Goal: Transaction & Acquisition: Purchase product/service

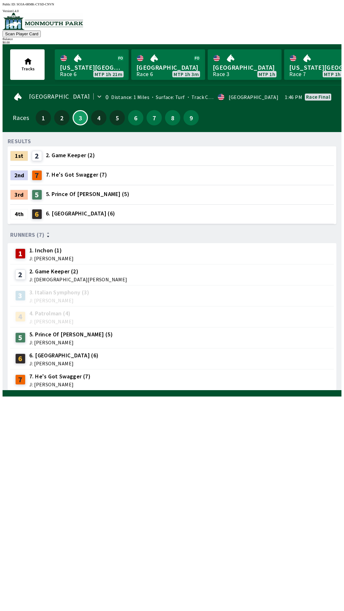
scroll to position [0, 575]
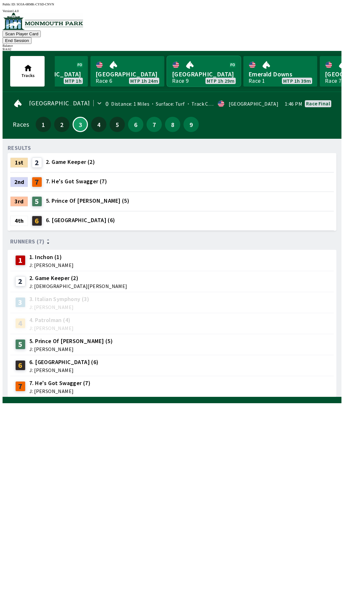
click at [192, 58] on link "[GEOGRAPHIC_DATA] Race 9 MTP 1h 29m" at bounding box center [204, 71] width 74 height 31
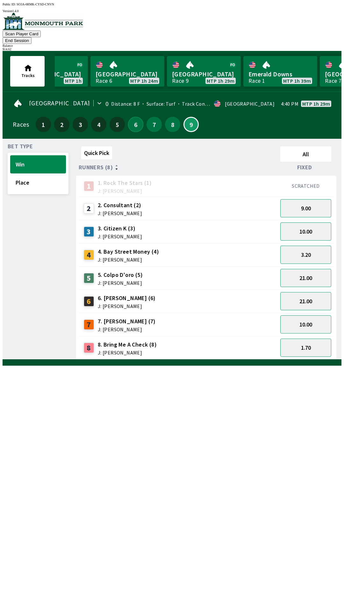
click at [133, 117] on button "6" at bounding box center [135, 124] width 15 height 15
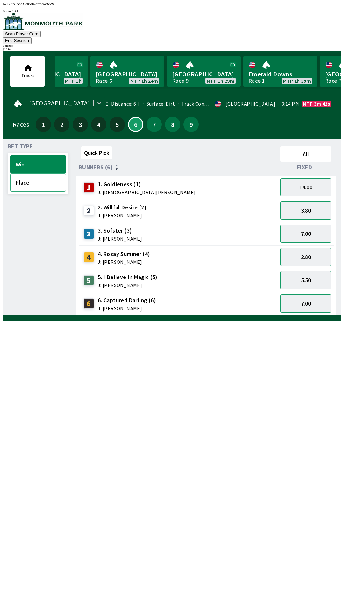
click at [27, 181] on button "Place" at bounding box center [38, 182] width 56 height 18
click at [313, 248] on button "1.50" at bounding box center [305, 257] width 51 height 18
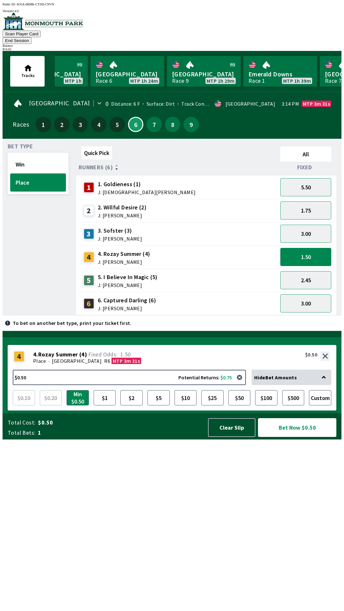
click at [298, 437] on button "Bet Now $0.50" at bounding box center [297, 427] width 78 height 19
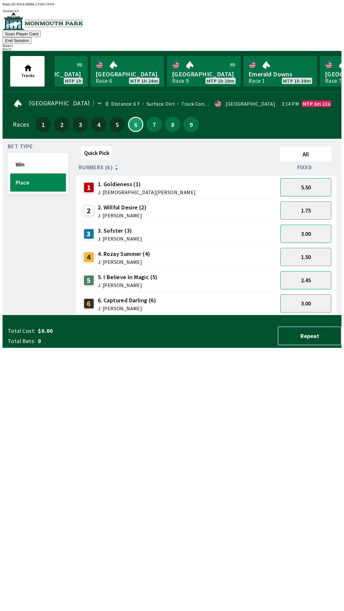
click at [26, 315] on div "Bet Type Win Place" at bounding box center [38, 229] width 61 height 171
click at [150, 120] on button "7" at bounding box center [153, 124] width 15 height 15
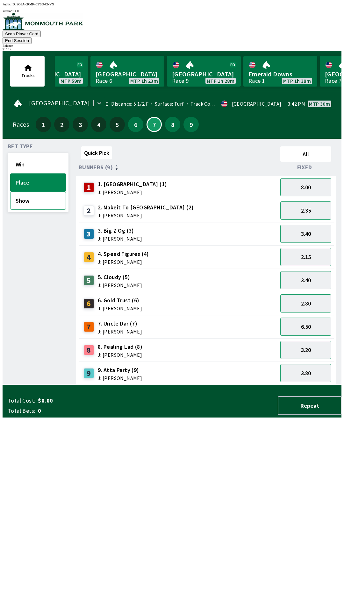
click at [40, 192] on button "Show" at bounding box center [38, 201] width 56 height 18
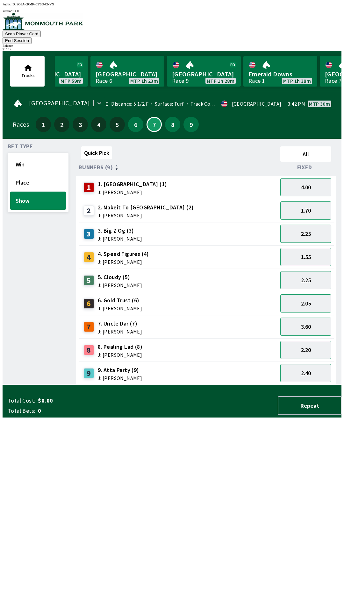
click at [307, 226] on button "2.25" at bounding box center [305, 234] width 51 height 18
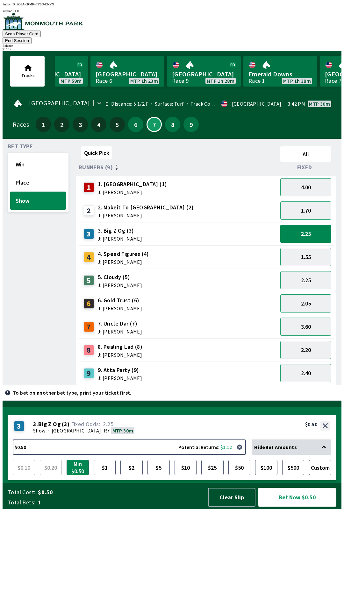
click at [292, 506] on button "Bet Now $0.50" at bounding box center [297, 497] width 78 height 19
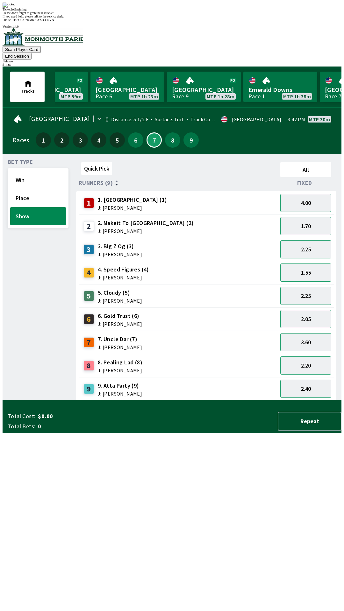
click at [23, 274] on div "Bet Type Win Place Show" at bounding box center [38, 279] width 61 height 241
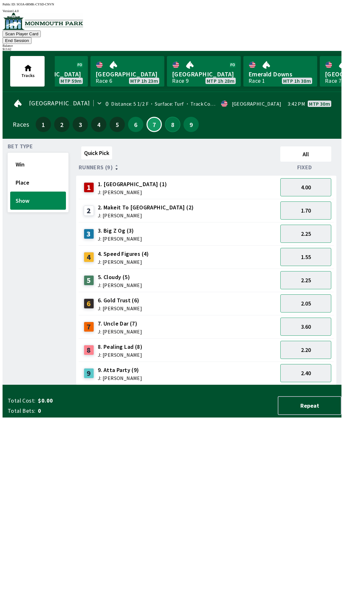
click at [167, 117] on button "8" at bounding box center [172, 124] width 15 height 15
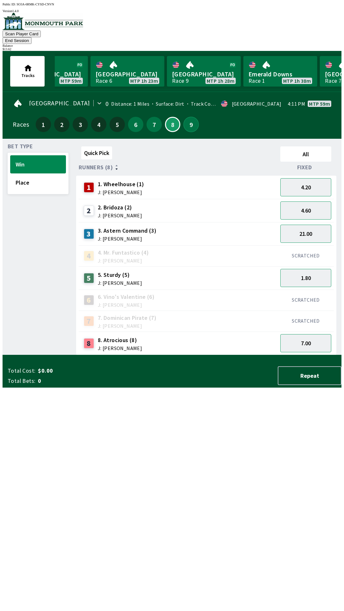
click at [188, 117] on button "9" at bounding box center [190, 124] width 15 height 15
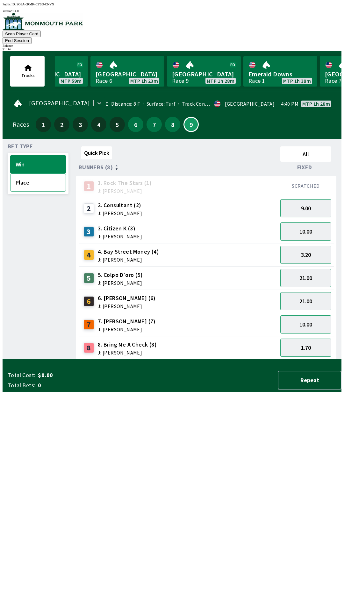
click at [33, 178] on button "Place" at bounding box center [38, 182] width 56 height 18
click at [311, 294] on button "8.50" at bounding box center [305, 301] width 51 height 18
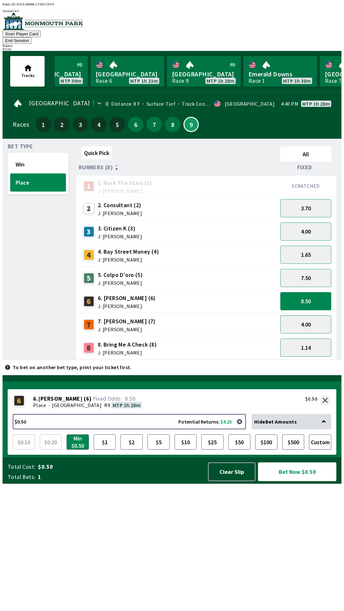
click at [290, 481] on button "Bet Now $0.50" at bounding box center [296, 471] width 79 height 19
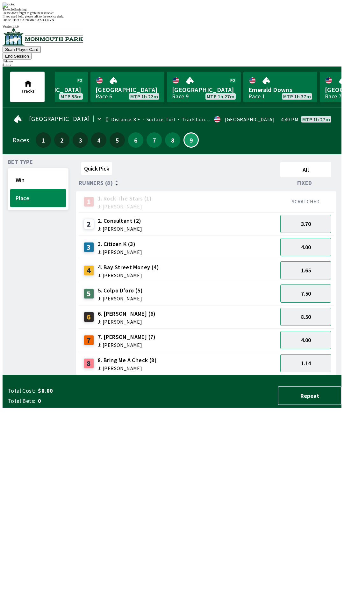
click at [15, 375] on div "Bet Type Win Place" at bounding box center [38, 267] width 61 height 216
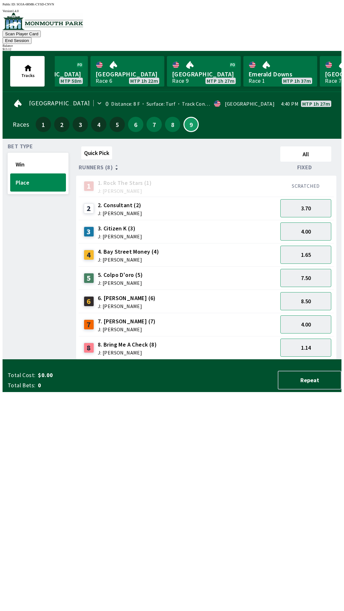
click at [31, 37] on button "End Session" at bounding box center [17, 40] width 29 height 7
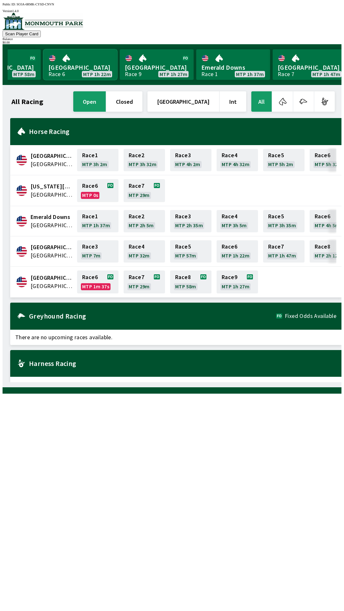
click at [85, 57] on link "[GEOGRAPHIC_DATA] Race 6 MTP 1h 22m" at bounding box center [80, 64] width 74 height 31
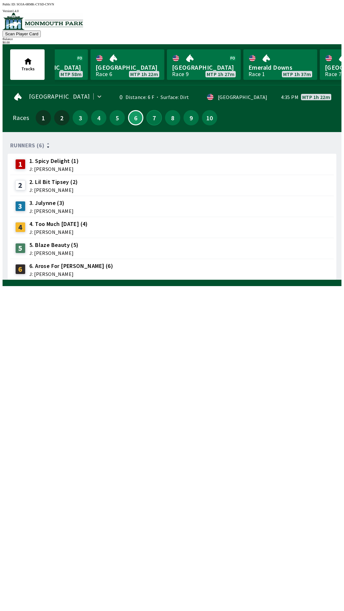
click at [149, 116] on button "7" at bounding box center [153, 117] width 15 height 15
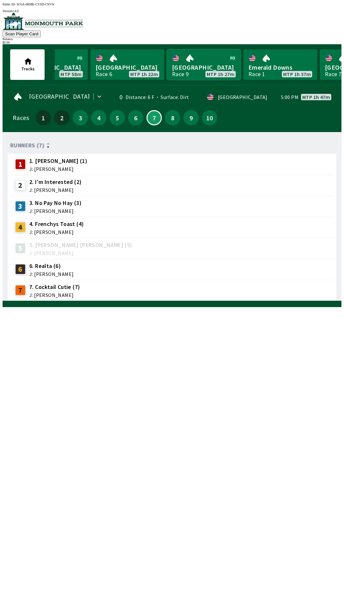
click at [200, 66] on link "[GEOGRAPHIC_DATA] Race 9 MTP 1h 27m" at bounding box center [204, 64] width 74 height 31
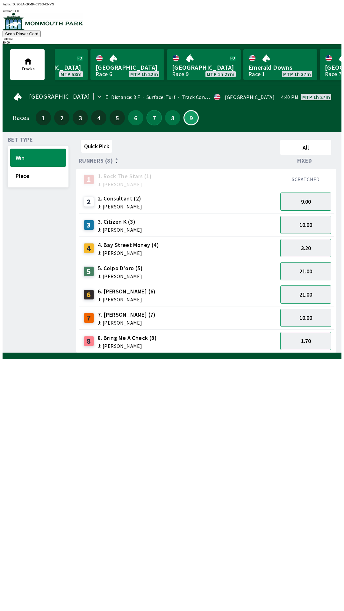
click at [152, 121] on button "7" at bounding box center [153, 117] width 15 height 15
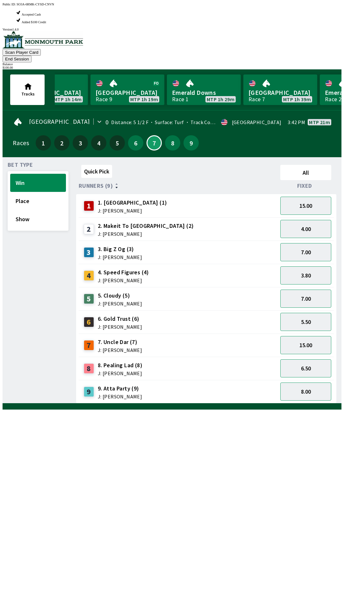
click at [31, 56] on button "End Session" at bounding box center [17, 59] width 29 height 7
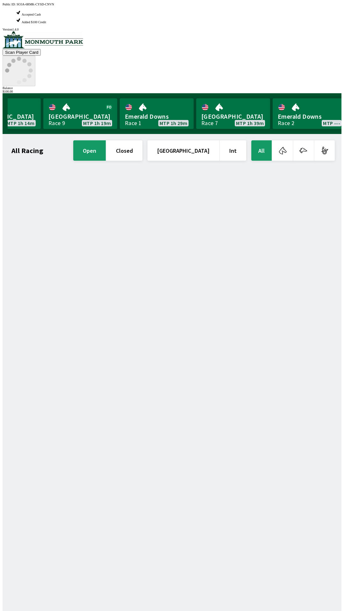
click at [33, 57] on icon at bounding box center [19, 71] width 28 height 28
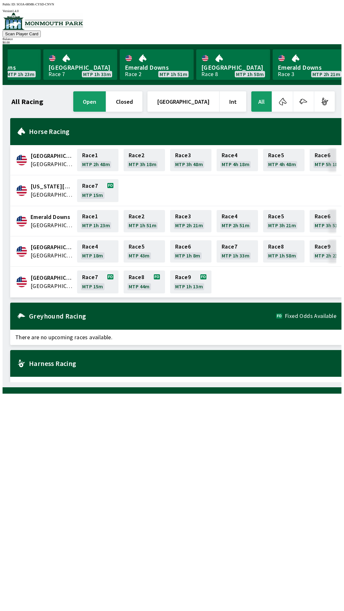
click at [258, 91] on button "All" at bounding box center [261, 101] width 20 height 20
click at [262, 95] on button "All" at bounding box center [261, 101] width 20 height 20
click at [267, 101] on button "All" at bounding box center [261, 101] width 20 height 20
click at [268, 118] on div "Horse Racing" at bounding box center [175, 131] width 331 height 27
click at [101, 278] on link "Race 8 MTP 17m" at bounding box center [97, 281] width 41 height 23
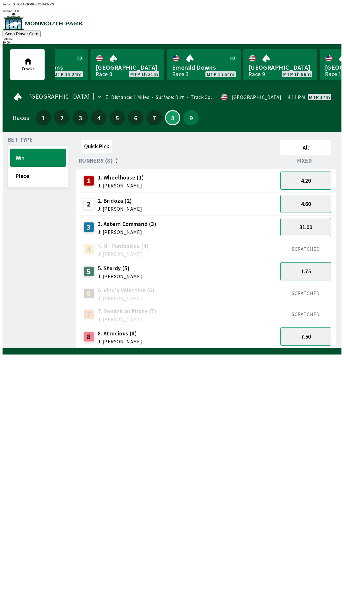
click at [307, 273] on button "1.75" at bounding box center [305, 271] width 51 height 18
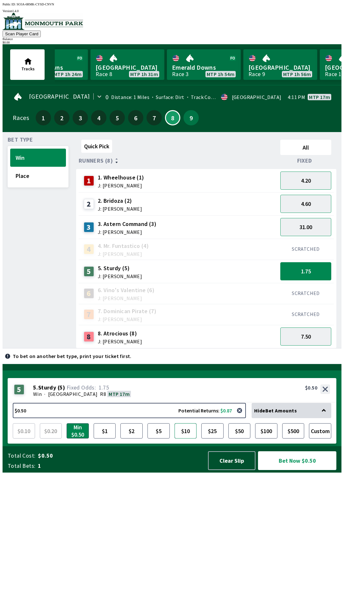
click at [184, 438] on button "$10" at bounding box center [185, 430] width 22 height 15
click at [294, 470] on button "Bet Now $10.00" at bounding box center [297, 460] width 78 height 19
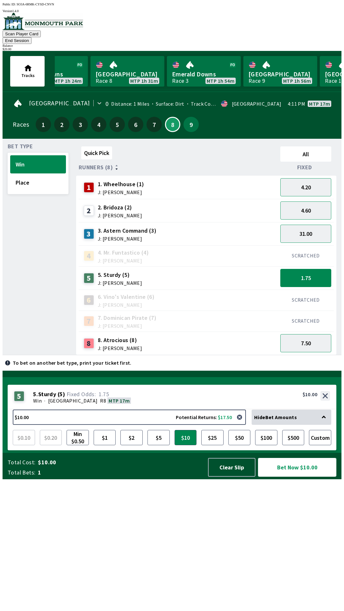
click at [288, 477] on button "Bet Now $10.00" at bounding box center [297, 467] width 78 height 19
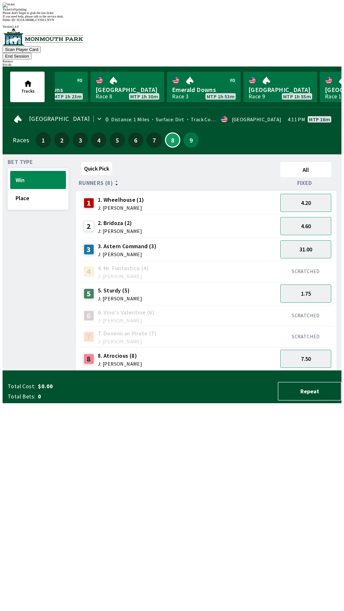
click at [236, 371] on div "Quick Pick All Runners (8) Fixed 1 1. Wheelhouse (1) J: [PERSON_NAME] 4.20 2 2.…" at bounding box center [208, 264] width 265 height 211
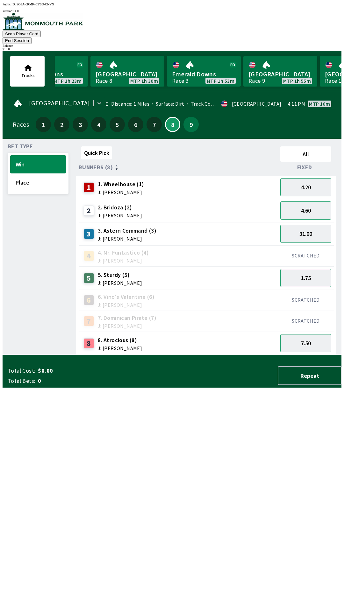
click at [31, 37] on button "End Session" at bounding box center [17, 40] width 29 height 7
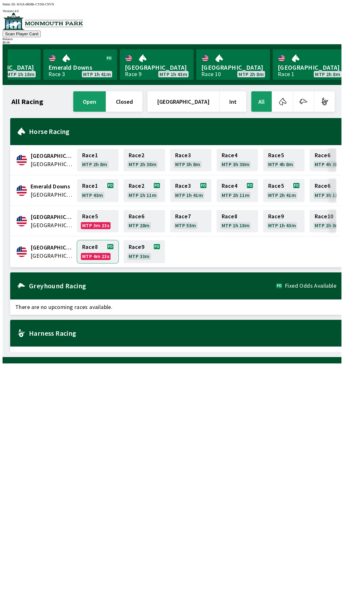
click at [100, 250] on link "Race 8 MTP 4m 23s" at bounding box center [97, 251] width 41 height 23
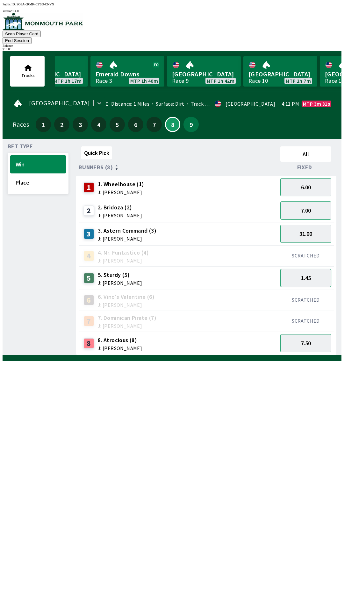
click at [308, 269] on button "1.45" at bounding box center [305, 278] width 51 height 18
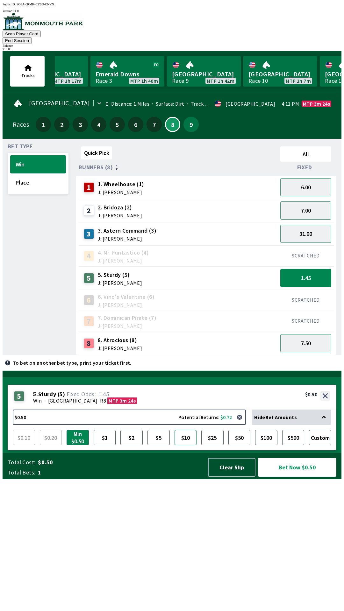
click at [188, 445] on button "$10" at bounding box center [185, 437] width 22 height 15
click at [231, 477] on button "Clear Slip" at bounding box center [231, 467] width 47 height 19
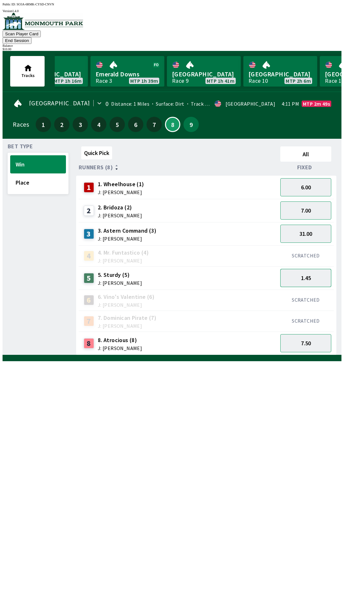
click at [308, 269] on button "1.45" at bounding box center [305, 278] width 51 height 18
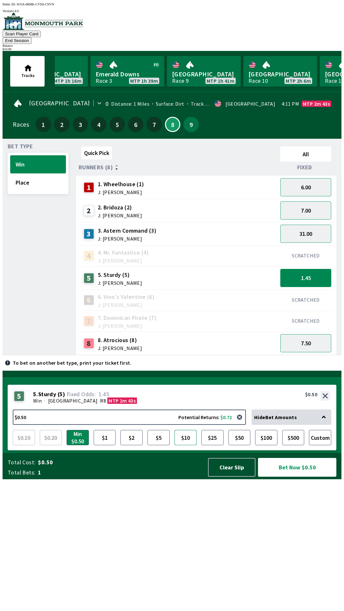
click at [189, 445] on button "$10" at bounding box center [185, 437] width 22 height 15
click at [304, 477] on button "Bet Now $10.00" at bounding box center [297, 466] width 80 height 19
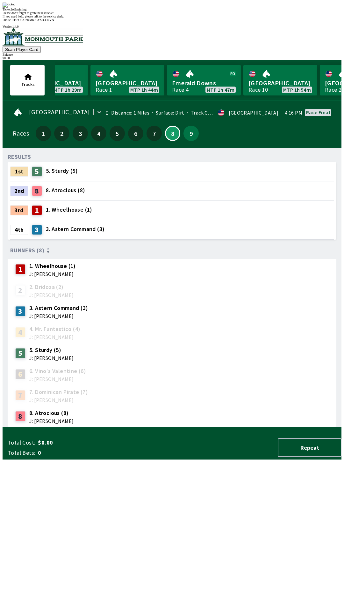
click at [128, 427] on div "RESULTS 1st 5 5. Sturdy (5) 2nd 8 8. Atrocious (8) 3rd 1 1. Wheelhouse (1) 4th …" at bounding box center [174, 290] width 333 height 274
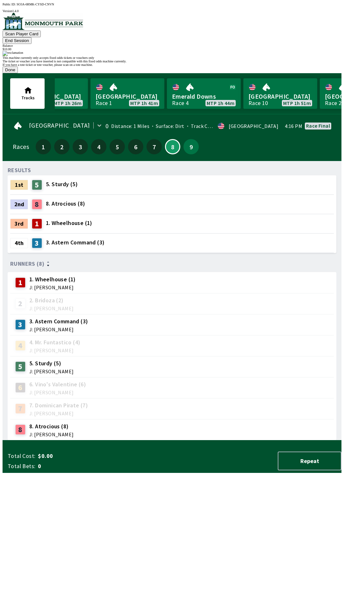
click at [233, 275] on div "1 1. Wheelhouse (1) J: [PERSON_NAME]" at bounding box center [172, 283] width 318 height 16
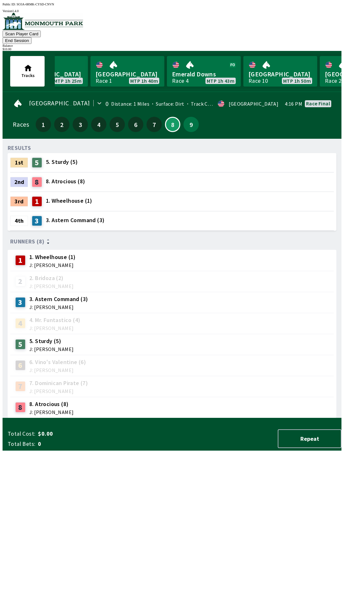
click at [315, 47] on div "$ 10.00" at bounding box center [172, 48] width 338 height 3
click at [31, 37] on button "End Session" at bounding box center [17, 40] width 29 height 7
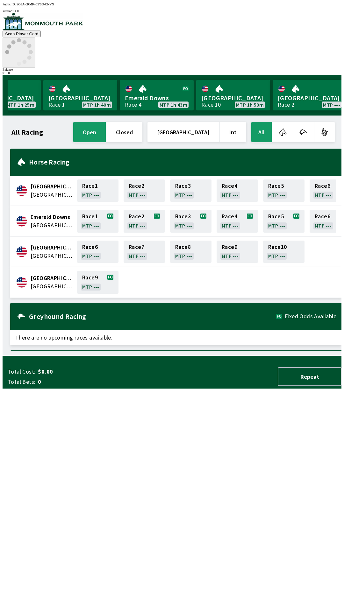
click at [33, 38] on icon at bounding box center [19, 52] width 28 height 28
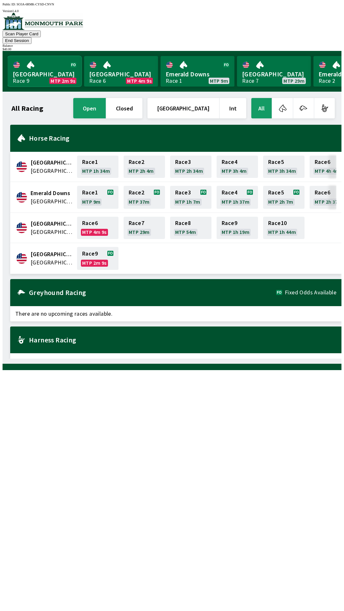
click at [50, 62] on link "Monmouth Park Race 9 MTP 2m 9s" at bounding box center [45, 71] width 74 height 31
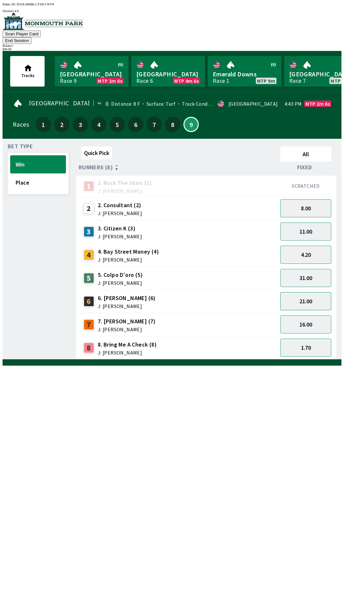
click at [314, 292] on button "21.00" at bounding box center [305, 301] width 51 height 18
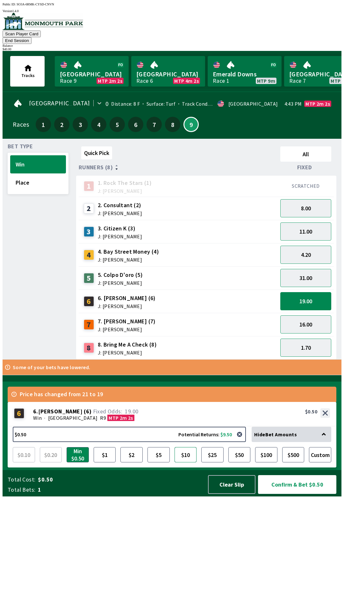
click at [185, 462] on button "$10" at bounding box center [185, 454] width 22 height 15
click at [291, 494] on button "Confirm & Bet $10.00" at bounding box center [297, 484] width 78 height 19
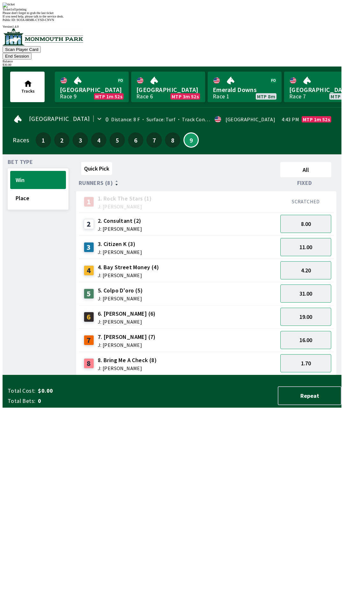
click at [214, 375] on div "Quick Pick All Runners (8) Fixed 1 1. Rock The Stars (1) J: [PERSON_NAME] SCRAT…" at bounding box center [208, 267] width 265 height 216
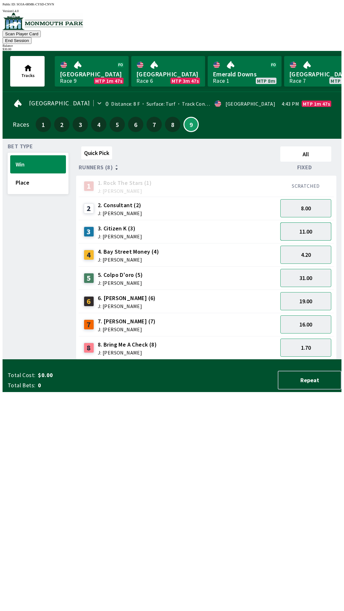
click at [317, 223] on button "11.00" at bounding box center [305, 231] width 51 height 18
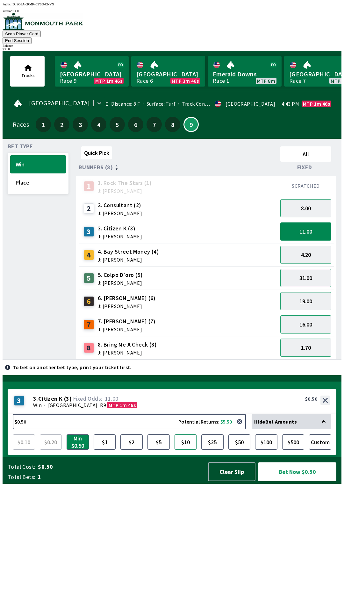
click at [188, 449] on button "$10" at bounding box center [185, 441] width 22 height 15
click at [308, 481] on button "Bet Now $10.00" at bounding box center [297, 471] width 78 height 19
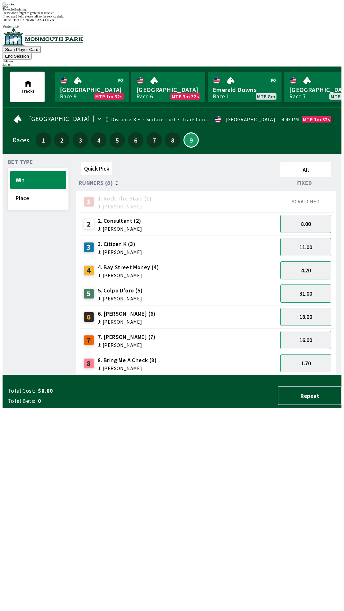
click at [196, 375] on div "Quick Pick All Runners (8) Fixed 1 1. Rock The Stars (1) J: [PERSON_NAME] SCRAT…" at bounding box center [208, 267] width 265 height 216
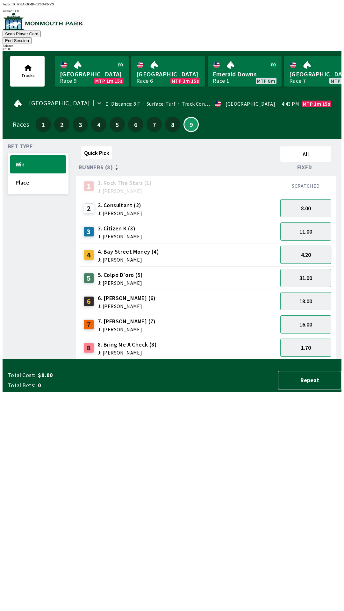
click at [318, 246] on button "4.20" at bounding box center [305, 255] width 51 height 18
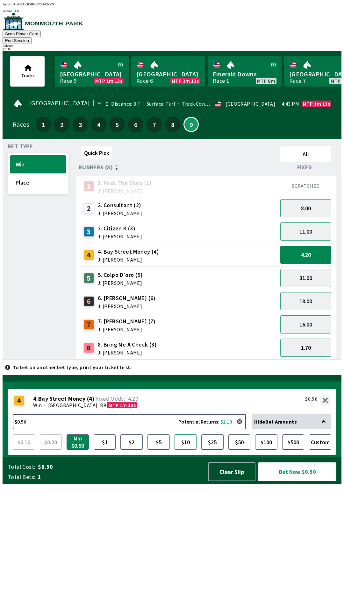
click at [192, 449] on button "$10" at bounding box center [185, 441] width 22 height 15
click at [288, 481] on button "Bet Now $10.00" at bounding box center [297, 471] width 78 height 19
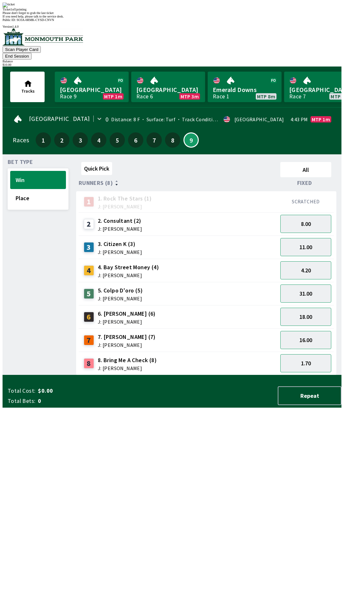
click at [233, 15] on div "Please don't forget to grab the last ticket" at bounding box center [172, 12] width 338 height 3
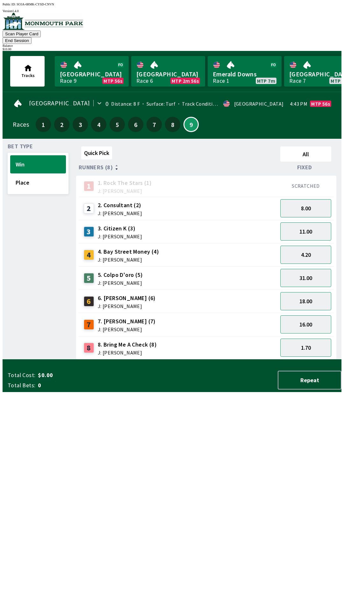
click at [211, 359] on div "Quick Pick All Runners (8) Fixed 1 1. Rock The Stars (1) J: [PERSON_NAME] SCRAT…" at bounding box center [208, 252] width 265 height 216
click at [313, 292] on button "18.00" at bounding box center [305, 301] width 51 height 18
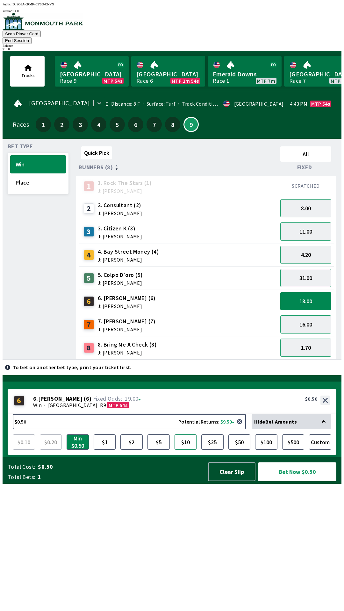
click at [187, 449] on button "$10" at bounding box center [185, 441] width 22 height 15
click at [300, 481] on button "Bet Now $10.00" at bounding box center [297, 471] width 78 height 19
